Goal: Task Accomplishment & Management: Use online tool/utility

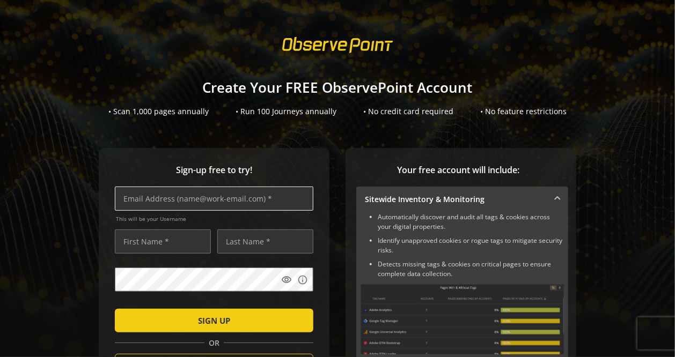
click at [148, 199] on input "text" at bounding box center [214, 199] width 199 height 24
type input "[EMAIL_ADDRESS][DOMAIN_NAME]"
type input "[PERSON_NAME]"
drag, startPoint x: 136, startPoint y: 295, endPoint x: 79, endPoint y: 253, distance: 70.6
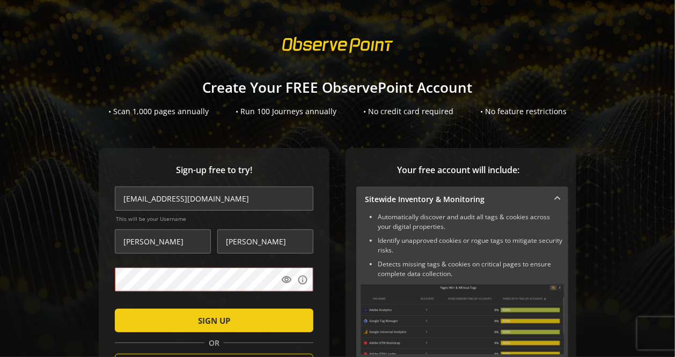
click at [79, 253] on div "Sign-up free to try! [EMAIL_ADDRESS][DOMAIN_NAME] This will be your Username [P…" at bounding box center [337, 315] width 649 height 335
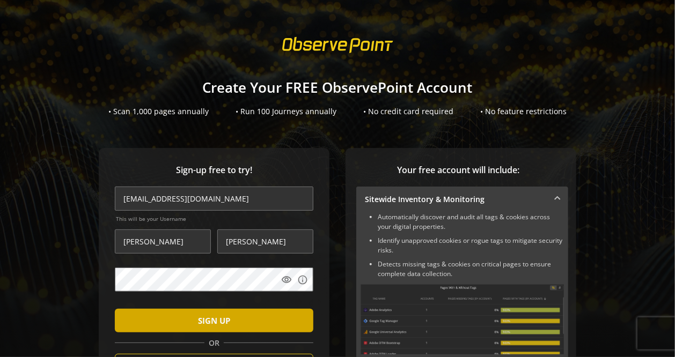
click at [214, 318] on span "SIGN UP" at bounding box center [214, 320] width 32 height 19
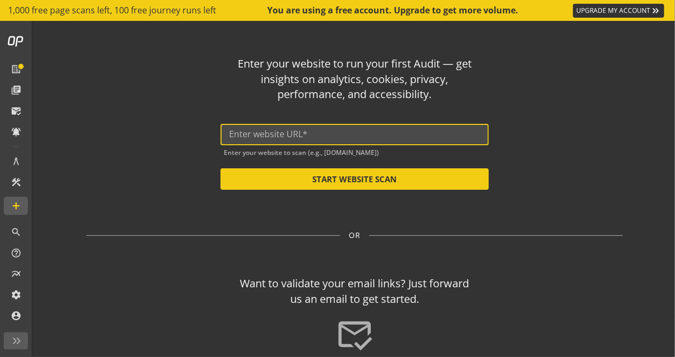
click at [289, 134] on input "text" at bounding box center [354, 134] width 251 height 10
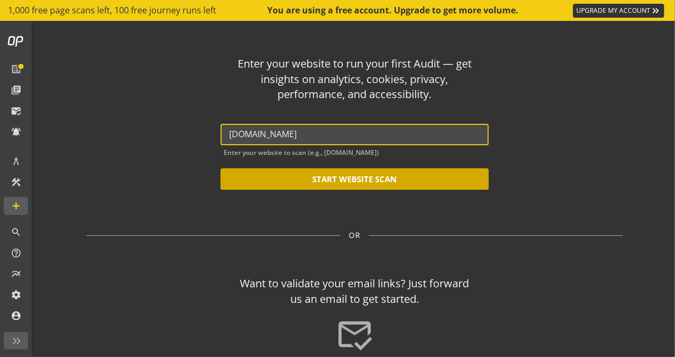
click at [318, 176] on button "START WEBSITE SCAN" at bounding box center [355, 179] width 268 height 21
type input "[URL][DOMAIN_NAME]"
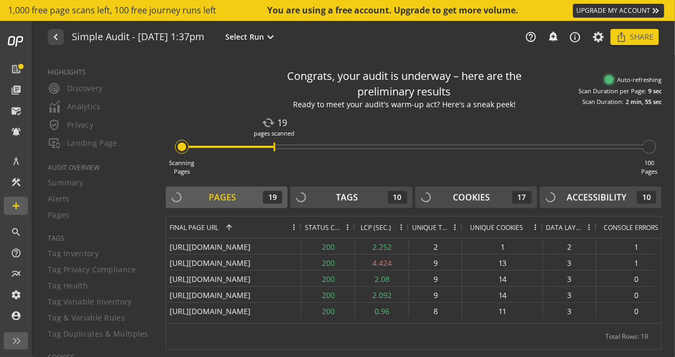
drag, startPoint x: 279, startPoint y: 226, endPoint x: 305, endPoint y: 226, distance: 26.3
click at [303, 226] on div at bounding box center [301, 227] width 4 height 21
click at [79, 130] on div "HIGHLIGHTS radar Discovery Analytics verified_user Privacy important_devices La…" at bounding box center [93, 206] width 118 height 302
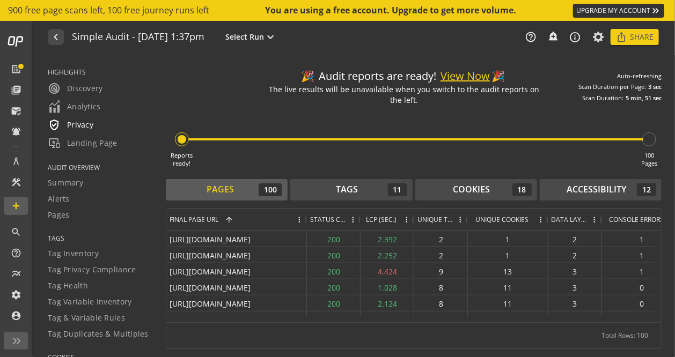
click at [88, 125] on span "verified_user Privacy" at bounding box center [71, 125] width 46 height 13
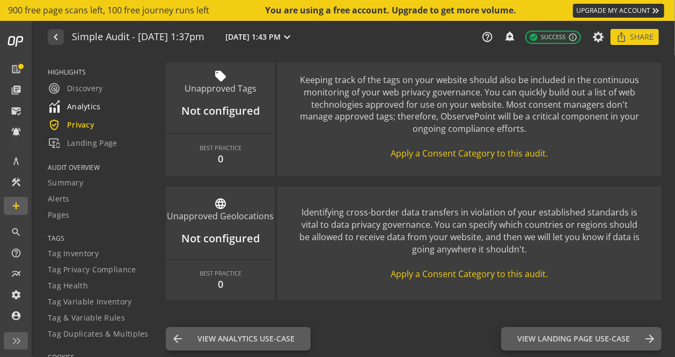
click at [79, 98] on link "Analytics" at bounding box center [100, 107] width 105 height 18
